Goal: Navigation & Orientation: Find specific page/section

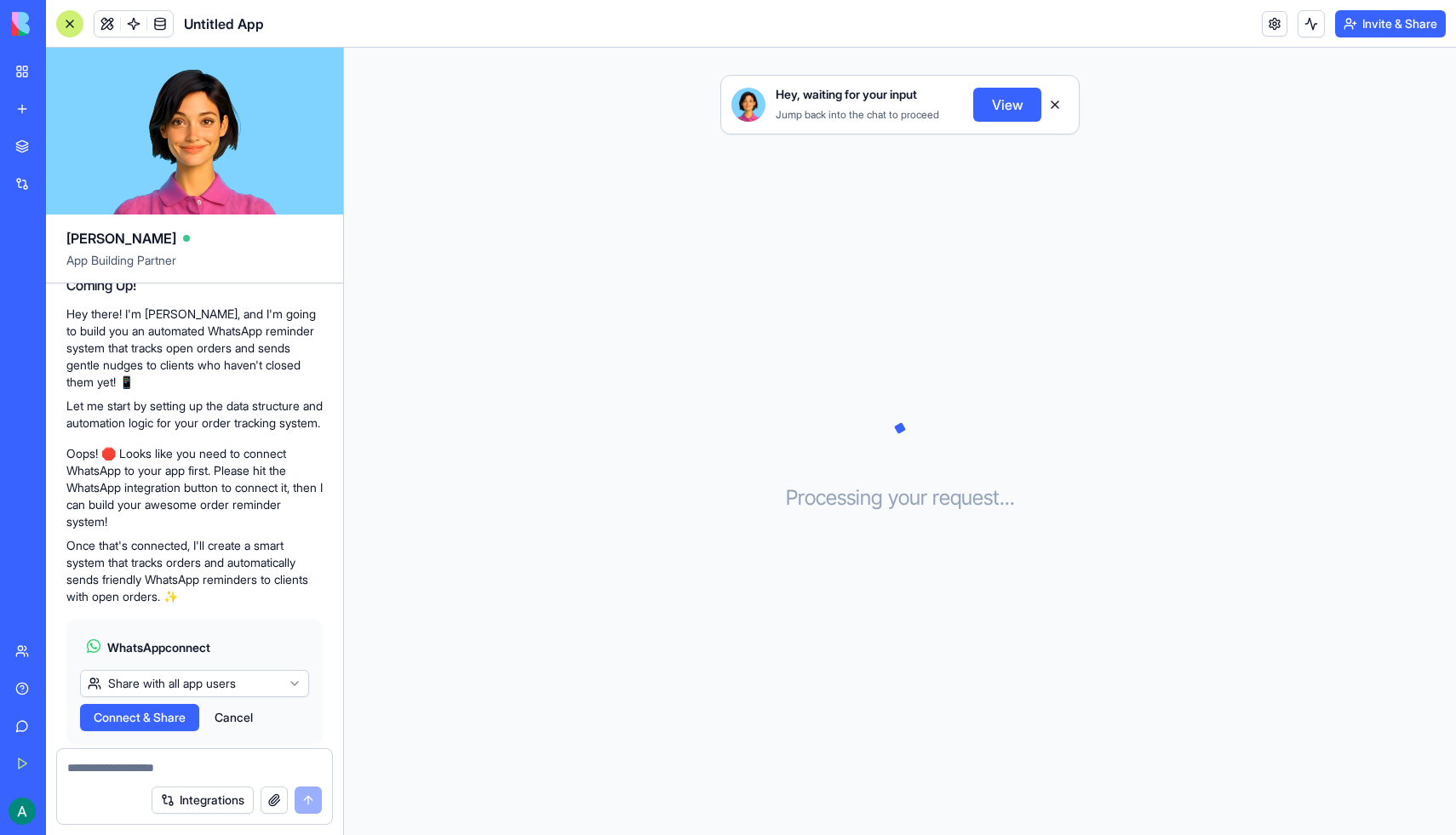
scroll to position [185, 0]
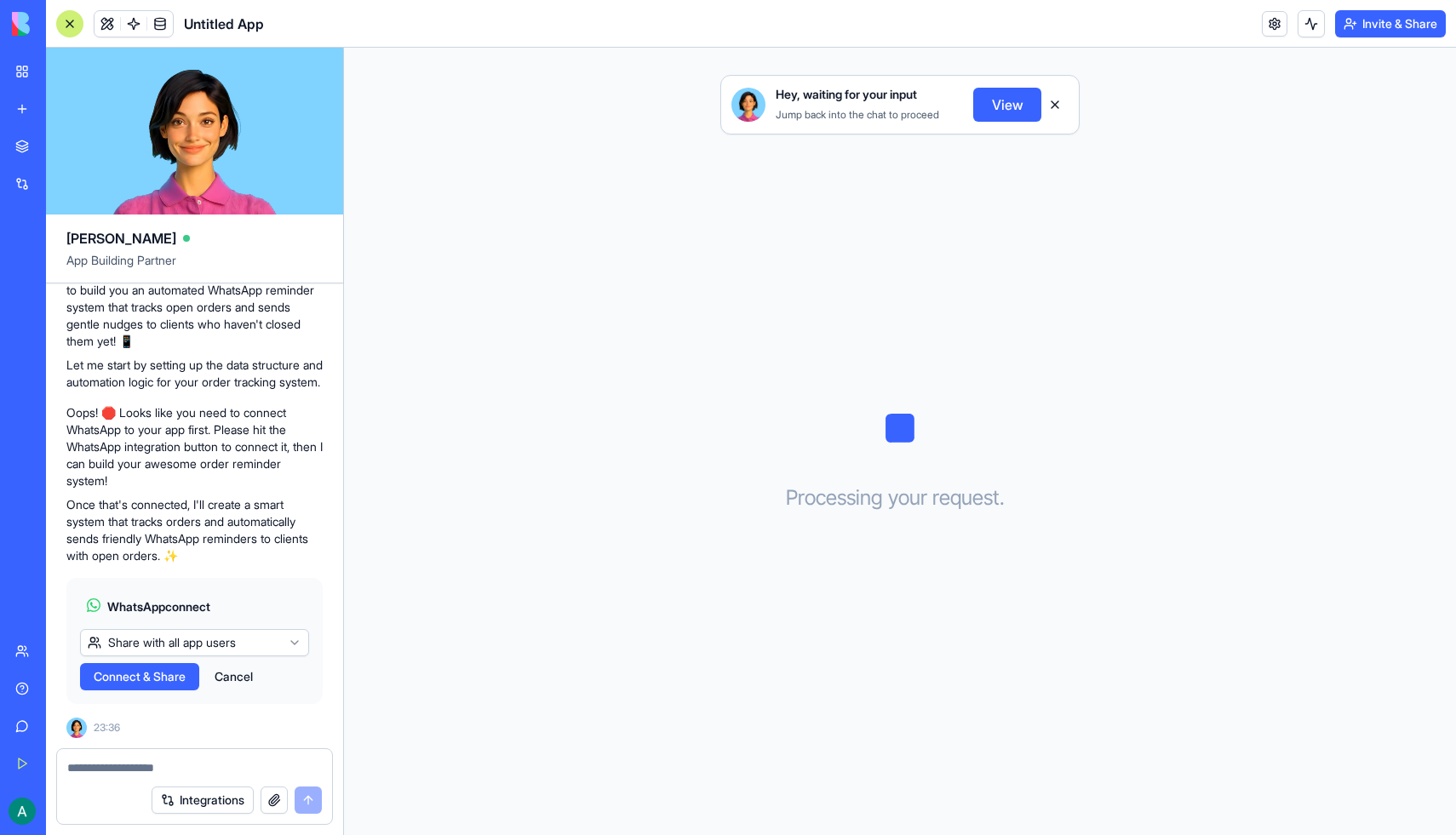
click at [147, 643] on html "BETA My Workspace New app Marketplace Integrations Recent Untitled App AI Logo …" at bounding box center [728, 417] width 1456 height 835
click at [128, 671] on span "Connect" at bounding box center [117, 677] width 47 height 17
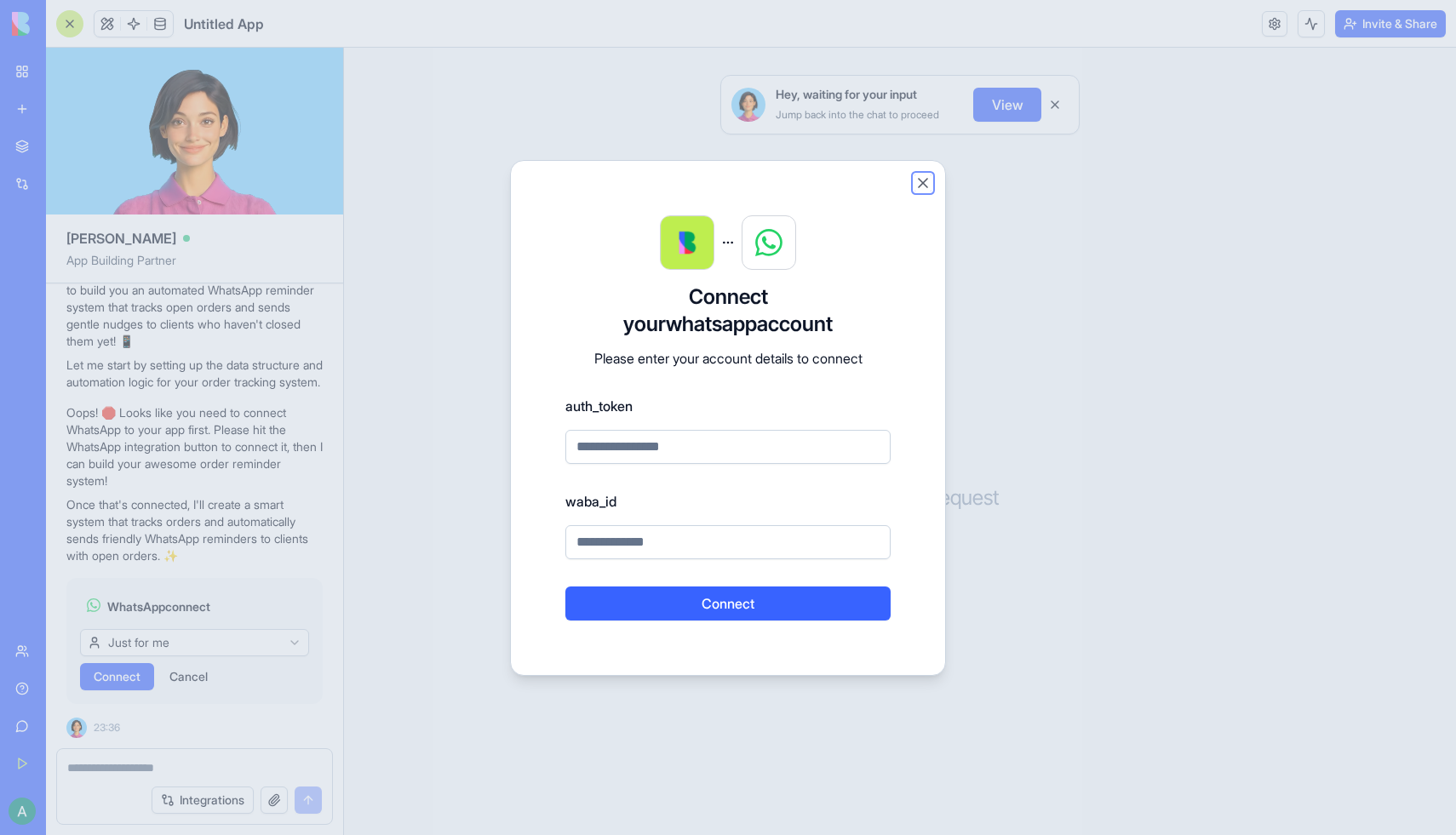
click at [923, 187] on button "Close" at bounding box center [923, 182] width 17 height 17
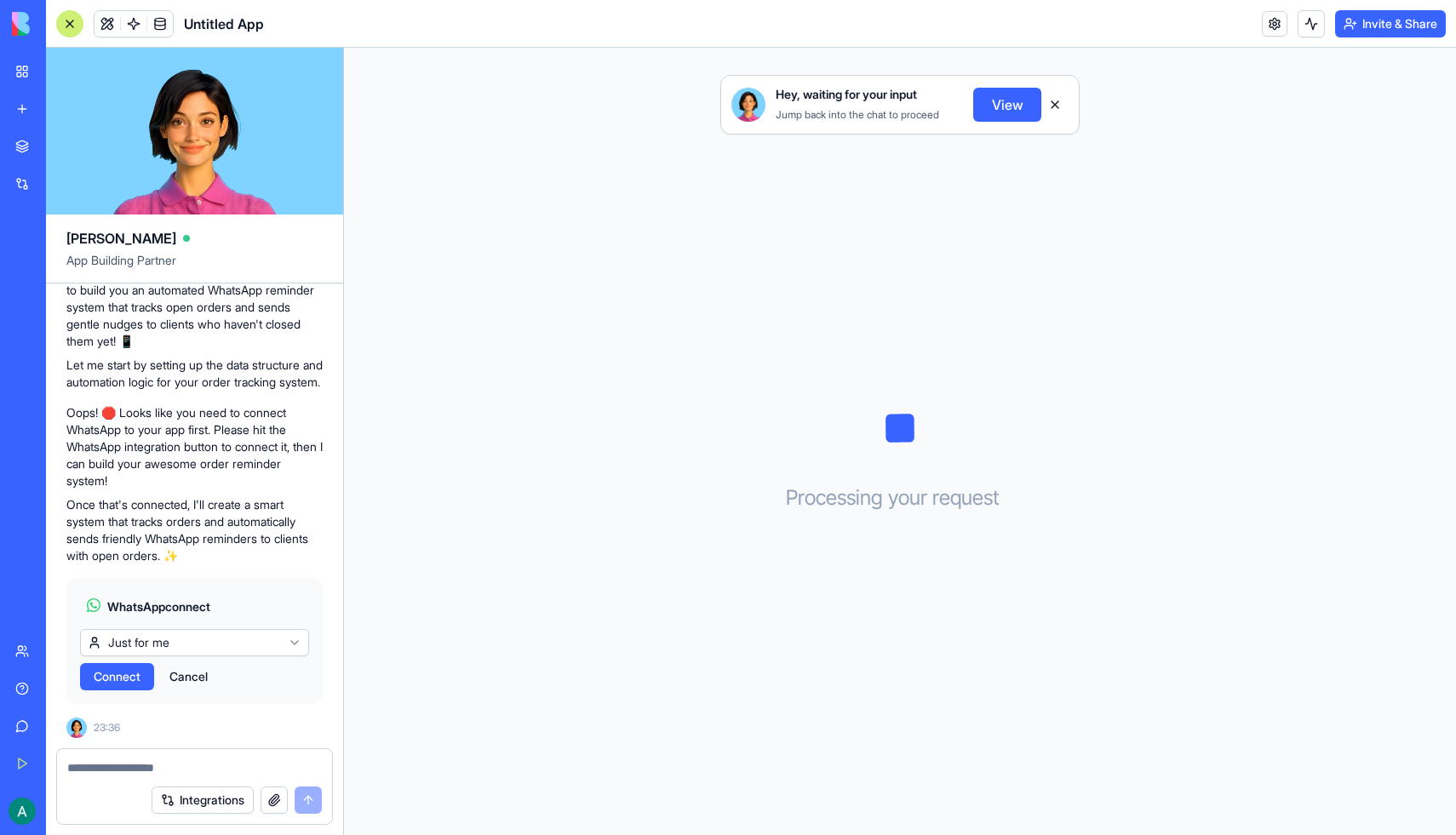
click at [21, 19] on img at bounding box center [64, 24] width 105 height 24
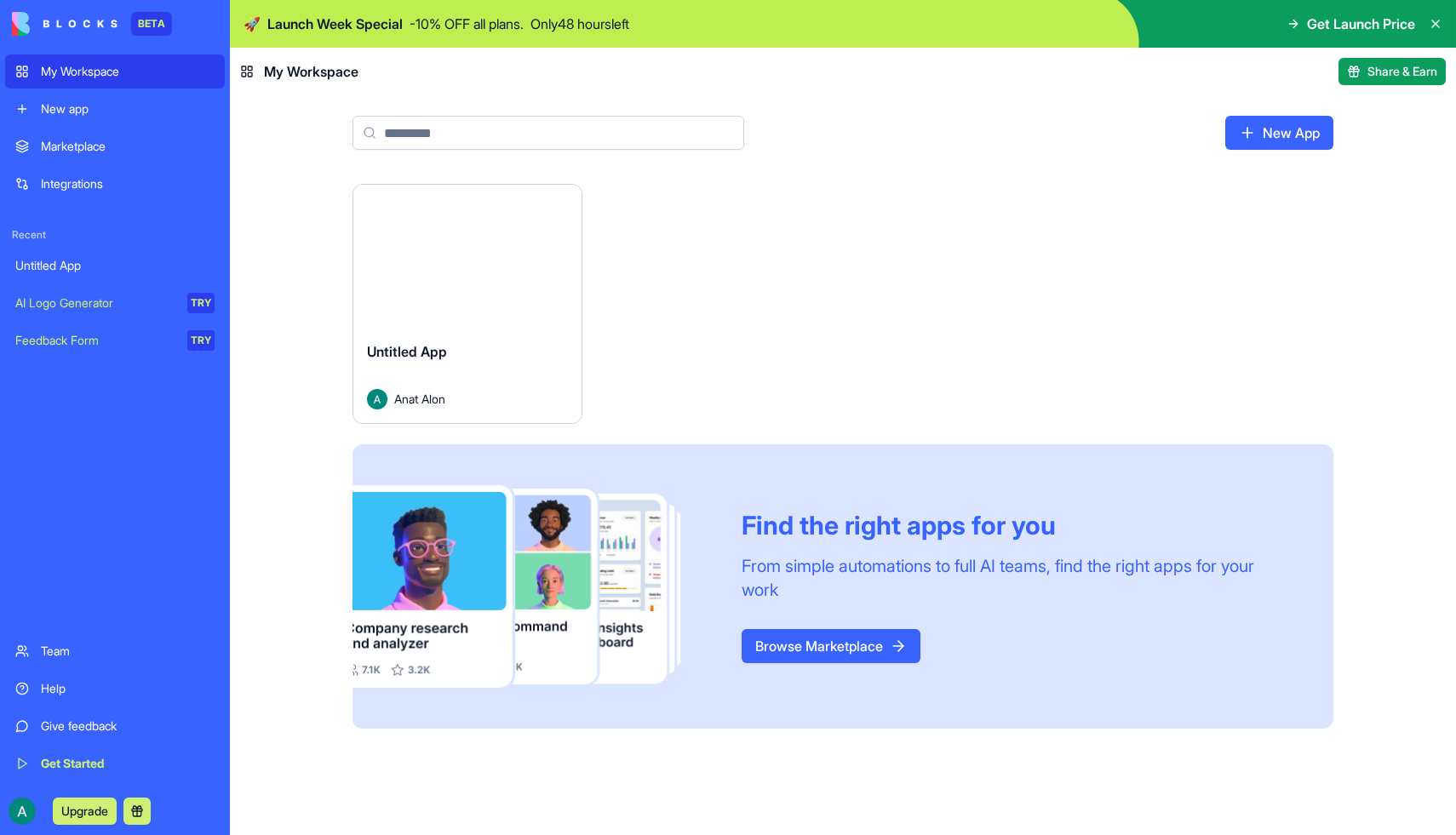
click at [145, 28] on div "BETA" at bounding box center [152, 24] width 41 height 24
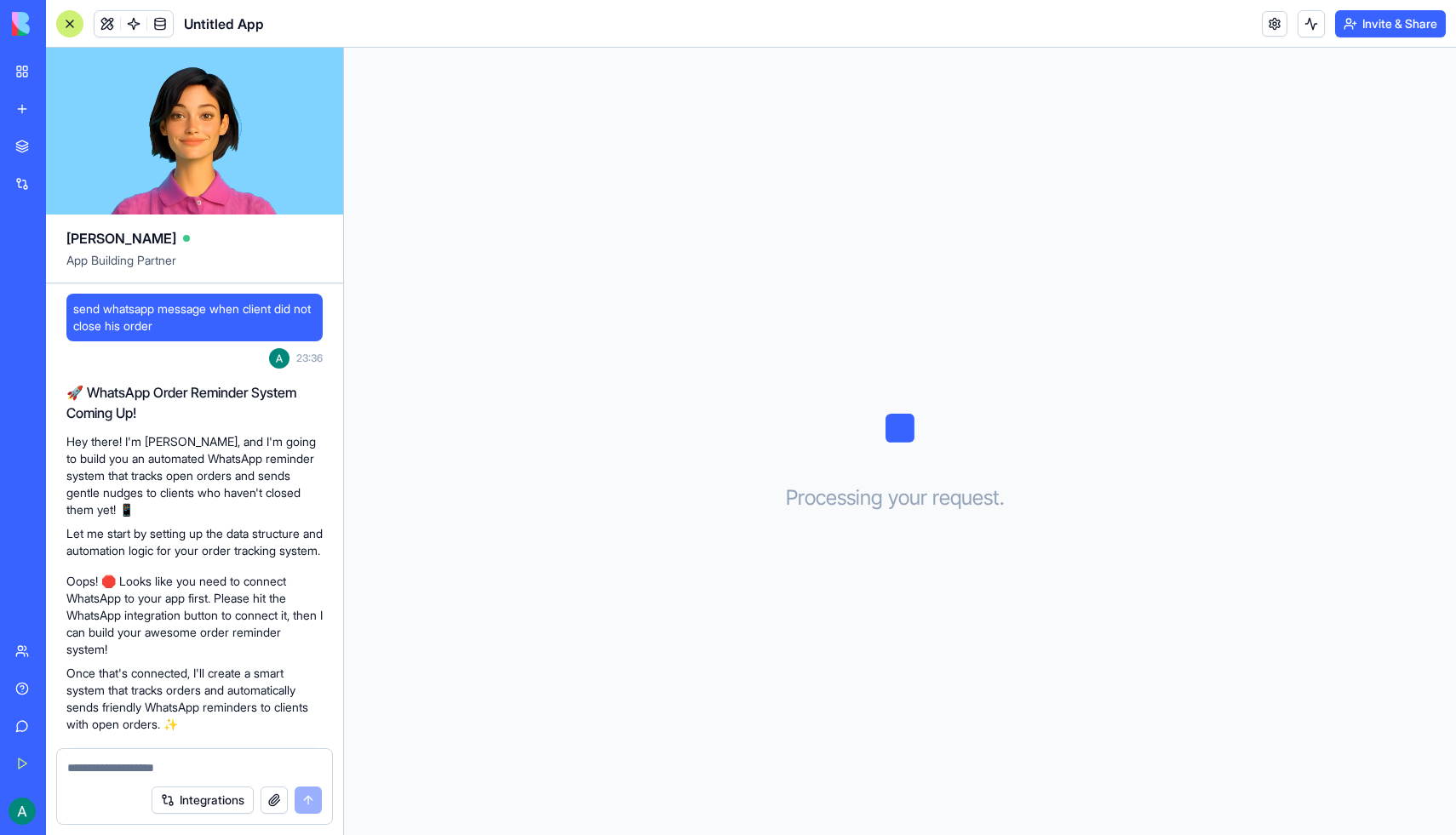
scroll to position [185, 0]
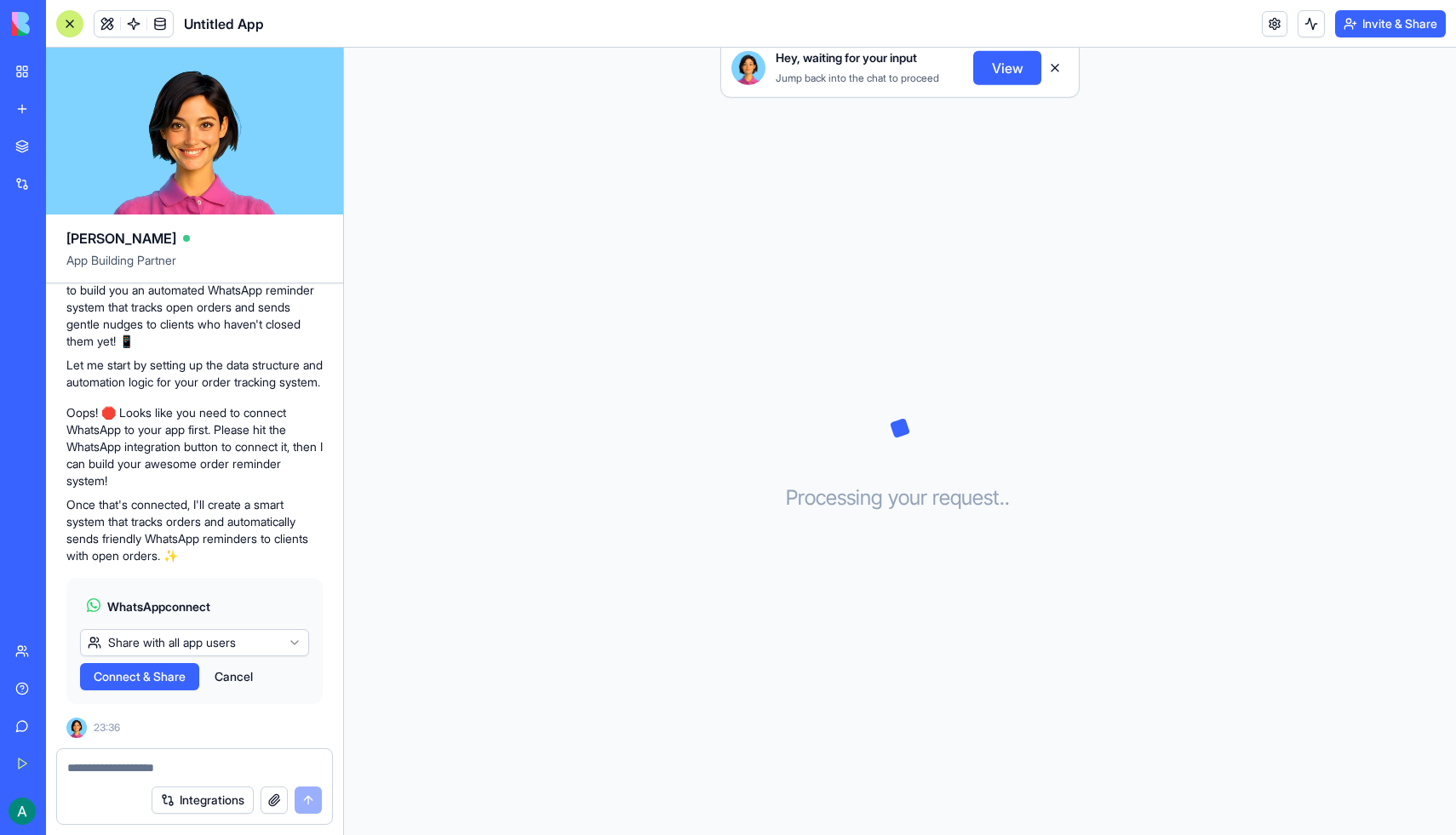
click at [25, 51] on div "BETA My Workspace New app Marketplace Integrations Recent Untitled App AI Logo …" at bounding box center [22, 417] width 35 height 835
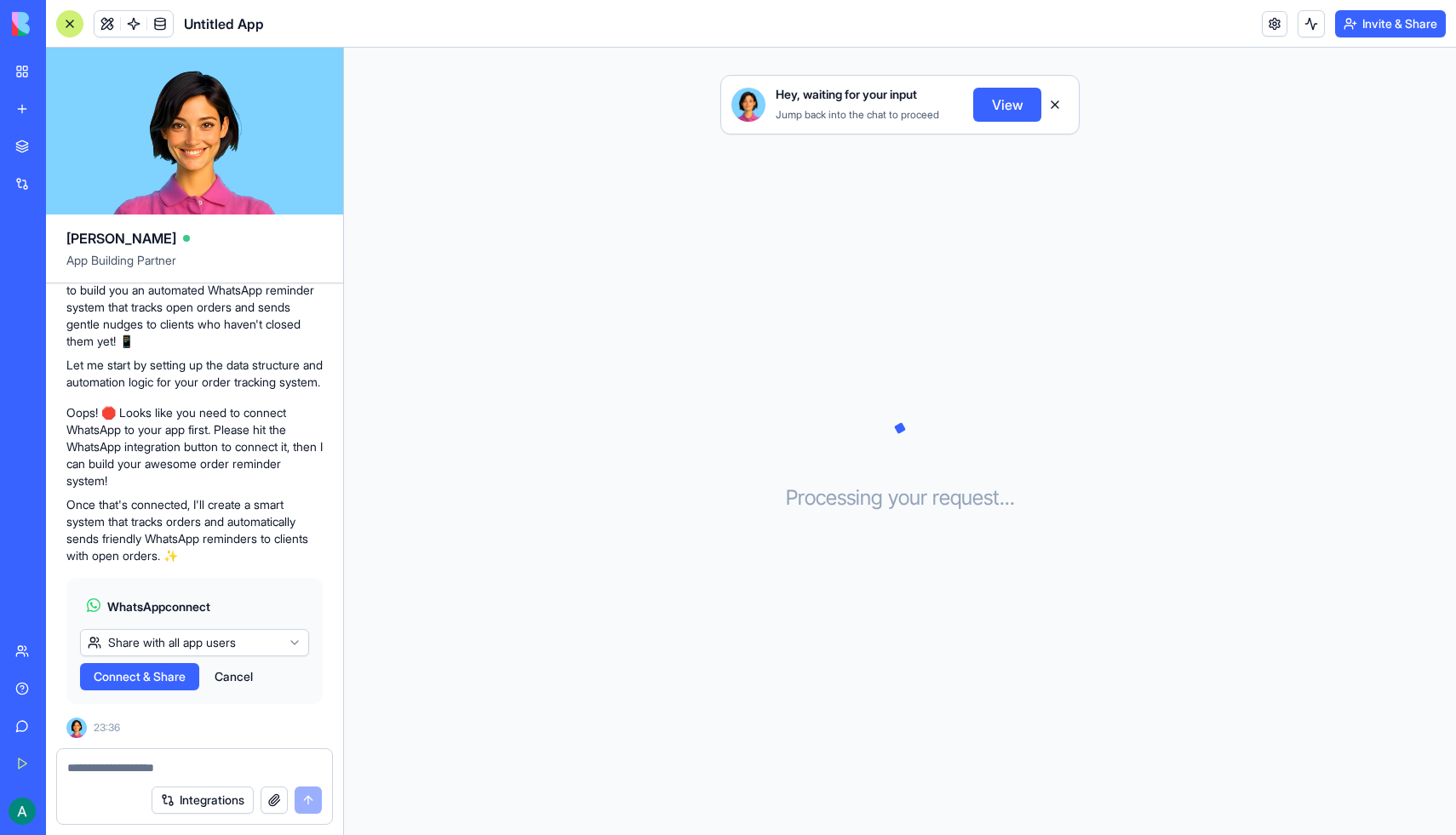
click at [26, 82] on link "My Workspace" at bounding box center [38, 72] width 68 height 34
